Goal: Task Accomplishment & Management: Use online tool/utility

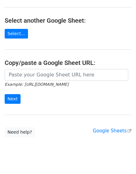
scroll to position [72, 0]
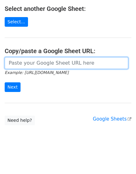
click at [59, 64] on input "url" at bounding box center [66, 63] width 123 height 12
paste input "https://docs.google.com/spreadsheets/d/1FnR7ybgf_GAsfPpV0jDx02h_s56THdEe6m79R5y…"
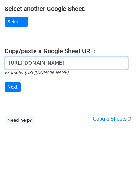
scroll to position [0, 136]
type input "https://docs.google.com/spreadsheets/d/1FnR7ybgf_GAsfPpV0jDx02h_s56THdEe6m79R5y…"
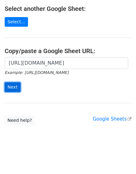
click at [16, 86] on input "Next" at bounding box center [13, 87] width 16 height 10
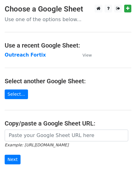
scroll to position [73, 0]
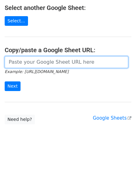
click at [70, 65] on input "url" at bounding box center [66, 62] width 123 height 12
paste input "https://docs.google.com/spreadsheets/d/1FnR7ybgf_GAsfPpV0jDx02h_s56THdEe6m79R5y…"
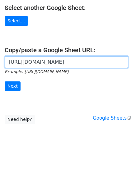
scroll to position [0, 136]
type input "https://docs.google.com/spreadsheets/d/1FnR7ybgf_GAsfPpV0jDx02h_s56THdEe6m79R5y…"
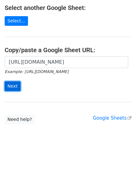
click at [16, 85] on input "Next" at bounding box center [13, 86] width 16 height 10
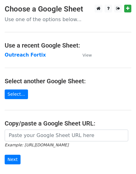
scroll to position [73, 0]
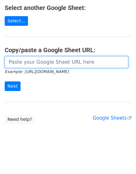
click at [59, 65] on input "url" at bounding box center [66, 62] width 123 height 12
paste input "[URL][DOMAIN_NAME]"
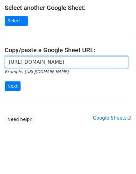
scroll to position [0, 136]
type input "[URL][DOMAIN_NAME]"
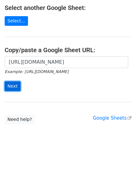
click at [15, 84] on input "Next" at bounding box center [13, 86] width 16 height 10
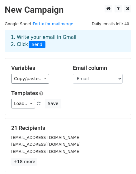
scroll to position [92, 0]
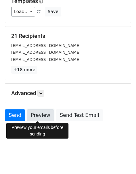
click at [37, 115] on link "Preview" at bounding box center [40, 115] width 27 height 12
click at [38, 113] on link "Preview" at bounding box center [40, 115] width 27 height 12
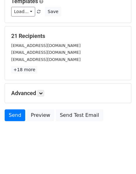
click at [63, 63] on div "lhenehan@nccer.org" at bounding box center [68, 59] width 123 height 7
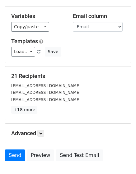
scroll to position [72, 0]
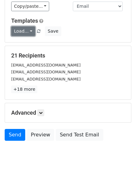
click at [29, 30] on link "Load..." at bounding box center [23, 31] width 24 height 10
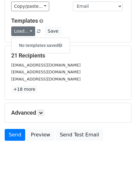
click at [64, 34] on div "Load... No templates saved Save" at bounding box center [68, 31] width 123 height 10
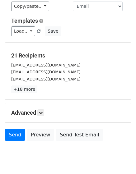
scroll to position [92, 0]
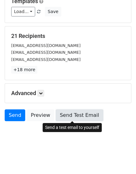
click at [62, 114] on link "Send Test Email" at bounding box center [79, 115] width 47 height 12
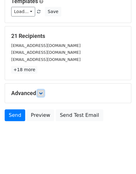
click at [41, 93] on icon at bounding box center [41, 93] width 4 height 4
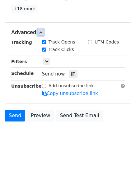
scroll to position [0, 0]
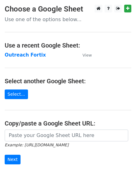
scroll to position [72, 0]
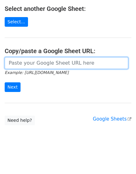
click at [72, 68] on input "url" at bounding box center [66, 63] width 123 height 12
paste input "https://docs.google.com/spreadsheets/d/1FnR7ybgf_GAsfPpV0jDx02h_s56THdEe6m79R5y…"
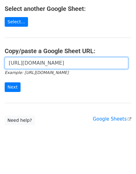
scroll to position [0, 136]
type input "https://docs.google.com/spreadsheets/d/1FnR7ybgf_GAsfPpV0jDx02h_s56THdEe6m79R5y…"
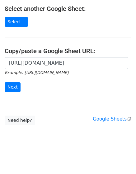
scroll to position [0, 0]
click at [7, 85] on input "Next" at bounding box center [13, 87] width 16 height 10
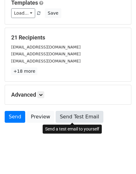
scroll to position [92, 0]
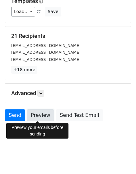
click at [39, 114] on link "Preview" at bounding box center [40, 115] width 27 height 12
click at [31, 114] on link "Preview" at bounding box center [40, 115] width 27 height 12
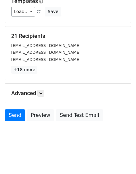
scroll to position [0, 0]
